Goal: Find specific page/section: Find specific page/section

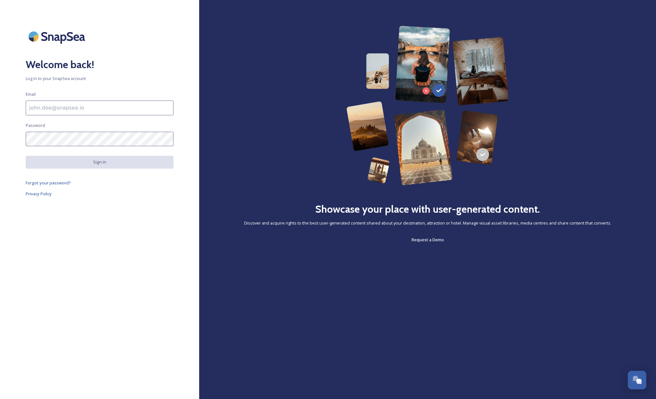
type input "[EMAIL_ADDRESS][DOMAIN_NAME]"
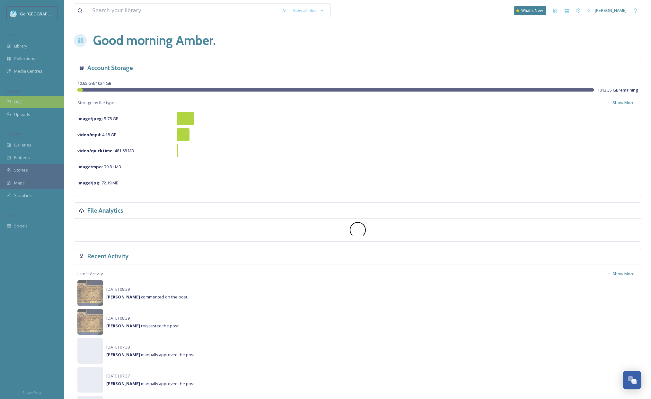
click at [22, 102] on span "UGC" at bounding box center [18, 102] width 9 height 6
